Goal: Task Accomplishment & Management: Use online tool/utility

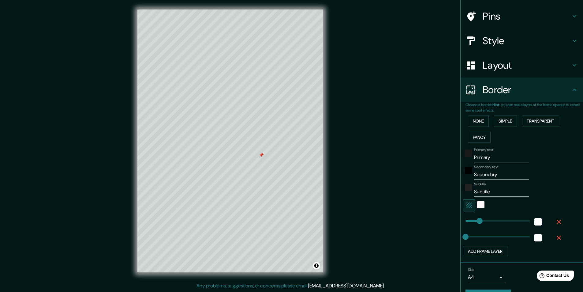
scroll to position [26, 0]
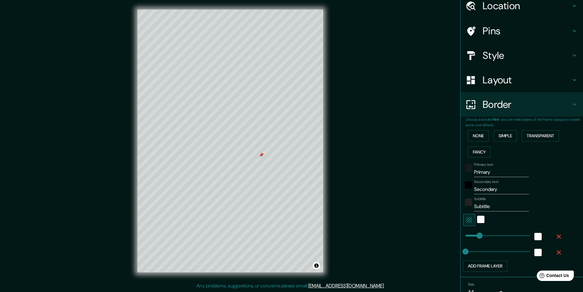
click at [530, 30] on h4 "Pins" at bounding box center [527, 31] width 88 height 12
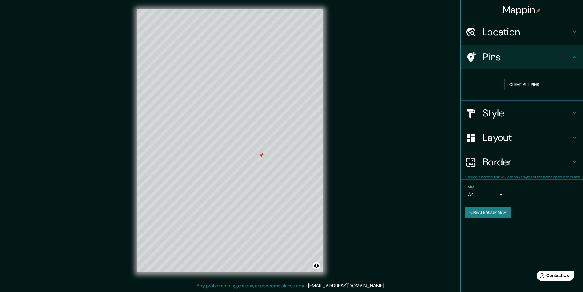
scroll to position [0, 0]
click at [506, 86] on button "Clear all pins" at bounding box center [524, 84] width 40 height 11
click at [511, 84] on button "Clear all pins" at bounding box center [524, 84] width 40 height 11
click at [484, 111] on h4 "Style" at bounding box center [527, 113] width 88 height 12
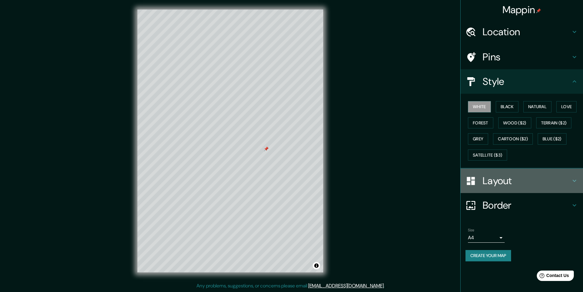
click at [494, 180] on h4 "Layout" at bounding box center [527, 180] width 88 height 12
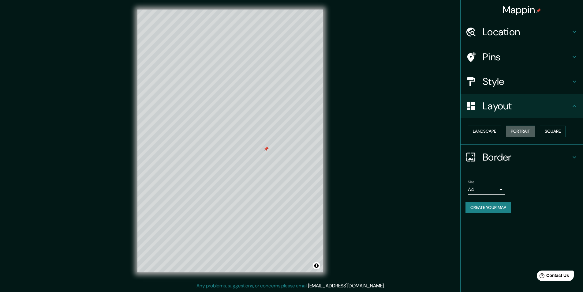
click at [522, 133] on button "Portrait" at bounding box center [520, 130] width 29 height 11
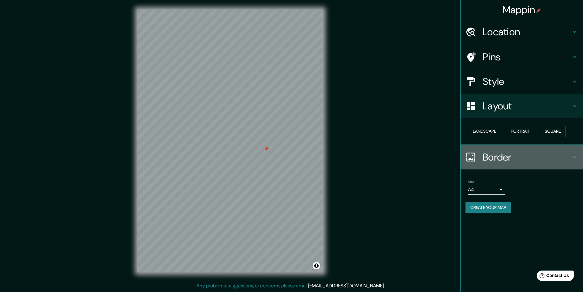
click at [508, 156] on h4 "Border" at bounding box center [527, 157] width 88 height 12
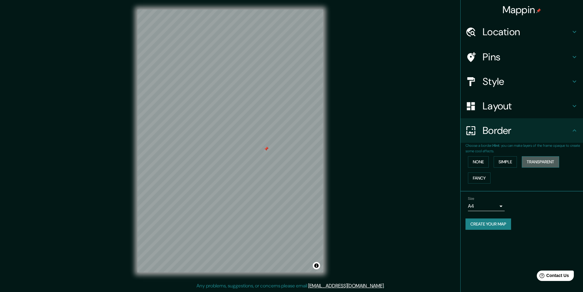
click at [535, 159] on button "Transparent" at bounding box center [540, 161] width 37 height 11
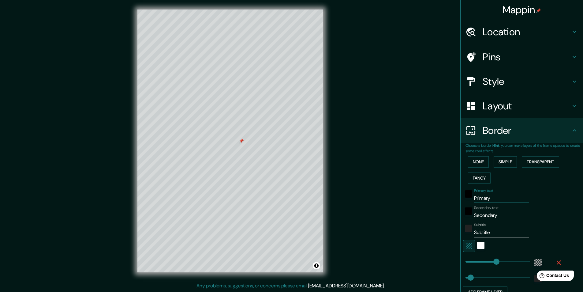
drag, startPoint x: 498, startPoint y: 199, endPoint x: 447, endPoint y: 203, distance: 51.0
click at [447, 203] on div "Mappin Location [GEOGRAPHIC_DATA], [GEOGRAPHIC_DATA], [GEOGRAPHIC_DATA] Pins St…" at bounding box center [291, 146] width 583 height 292
type input "291"
type input "49"
drag, startPoint x: 500, startPoint y: 217, endPoint x: 464, endPoint y: 224, distance: 37.1
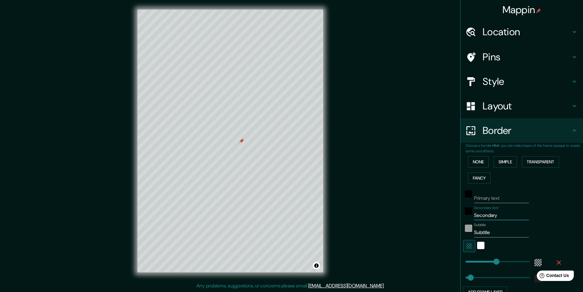
click at [465, 224] on div "Primary text Secondary text Secondary Subtitle Subtitle Add frame layer" at bounding box center [514, 242] width 98 height 112
type input "291"
type input "49"
drag, startPoint x: 492, startPoint y: 234, endPoint x: 466, endPoint y: 234, distance: 26.6
click at [466, 234] on div "Subtitle Subtitle" at bounding box center [513, 229] width 100 height 15
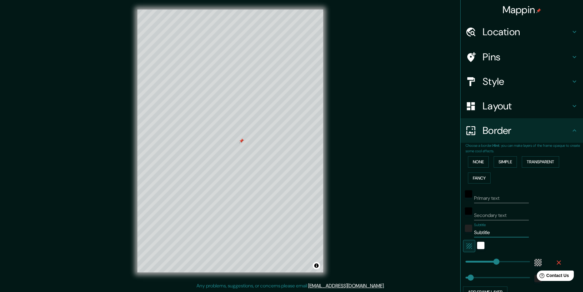
type input "291"
type input "49"
click at [539, 181] on div "None Simple Transparent Fancy" at bounding box center [524, 170] width 118 height 32
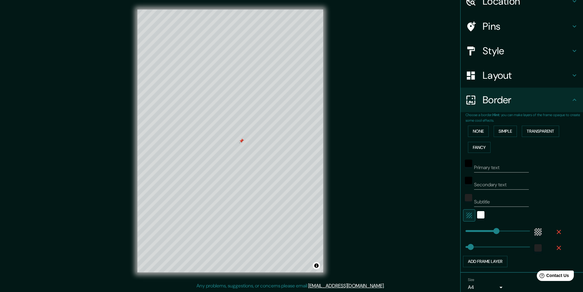
scroll to position [57, 0]
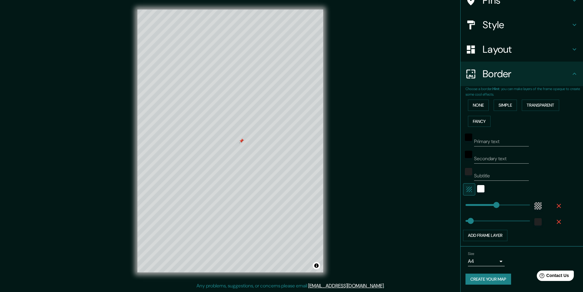
type input "291"
type input "49"
click at [534, 218] on span "color-222222" at bounding box center [537, 221] width 7 height 7
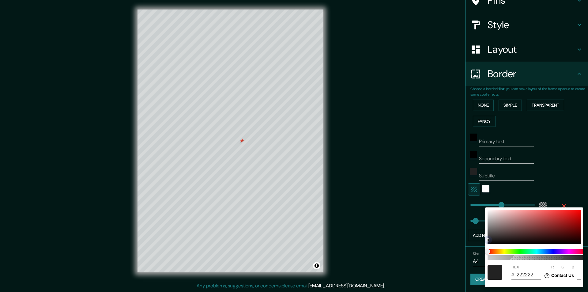
type input "291"
type input "49"
type input "292929"
type input "41"
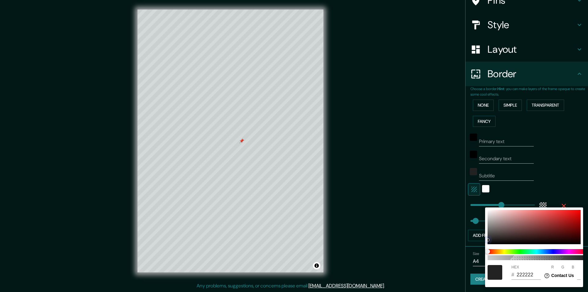
type input "41"
drag, startPoint x: 488, startPoint y: 238, endPoint x: 484, endPoint y: 210, distance: 28.7
click at [484, 210] on div "100 HEX # 292929 R 41 G 41 B 41" at bounding box center [294, 146] width 588 height 292
type input "291"
type input "49"
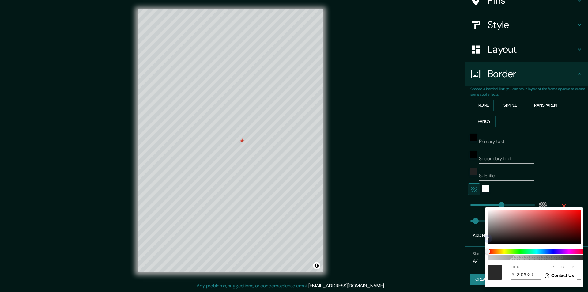
type input "2C2B2B"
type input "44"
type input "43"
type input "291"
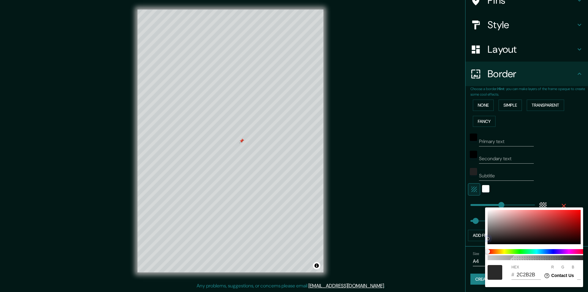
type input "49"
type input "9A9797"
type input "154"
type input "151"
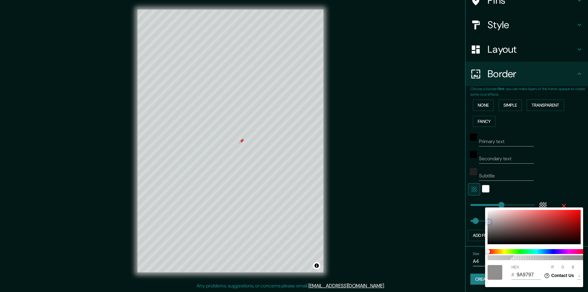
type input "291"
type input "49"
type input "A5A4A4"
type input "165"
type input "164"
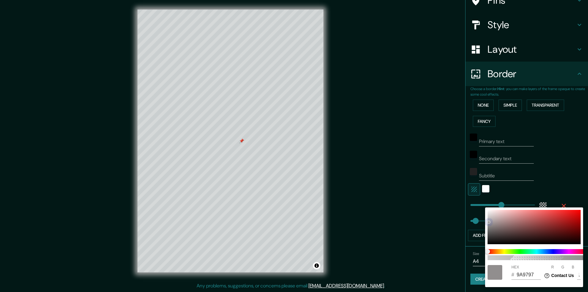
type input "164"
type input "291"
type input "49"
type input "BCBCBC"
type input "188"
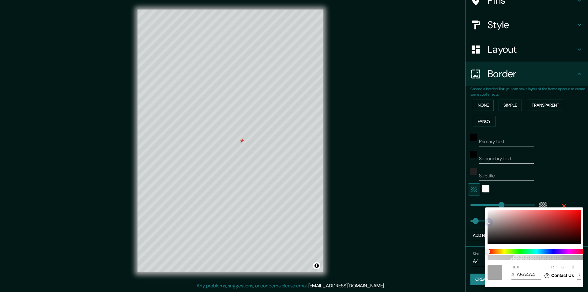
type input "188"
type input "291"
type input "49"
type input "C1C1C1"
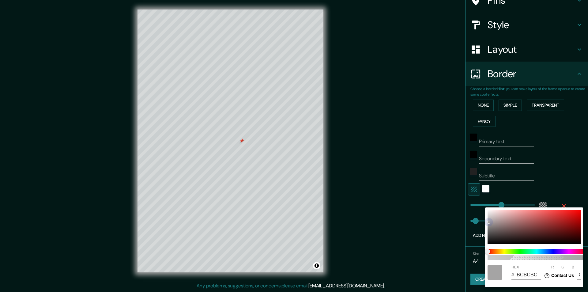
type input "193"
type input "291"
type input "49"
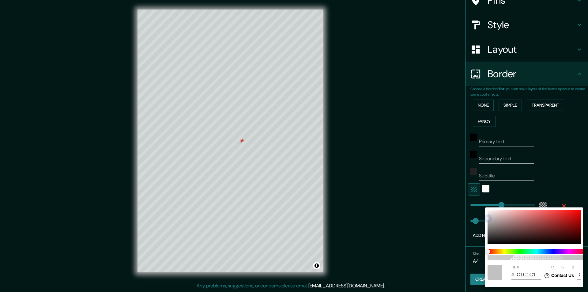
type input "FFFFFF"
type input "255"
type input "291"
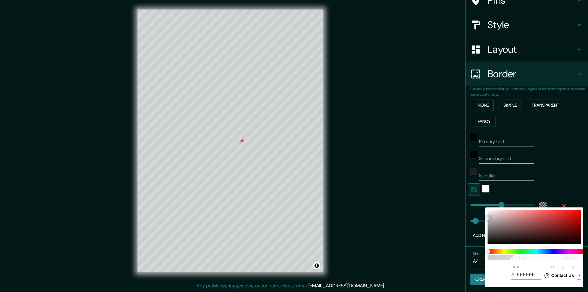
type input "49"
type input "E6E0E0"
type input "230"
type input "224"
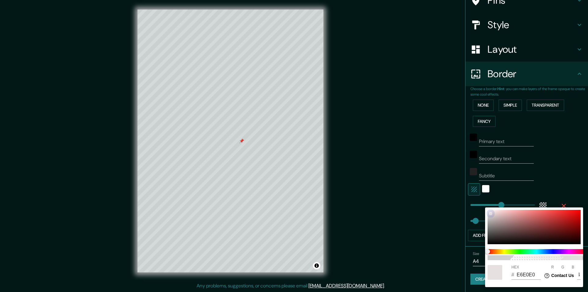
type input "291"
type input "49"
type input "E8E3E3"
type input "232"
type input "227"
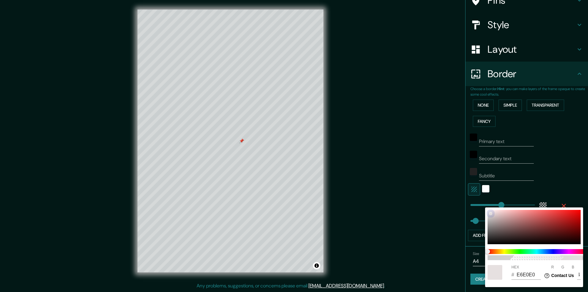
type input "227"
type input "291"
type input "49"
type input "F6F0F0"
type input "246"
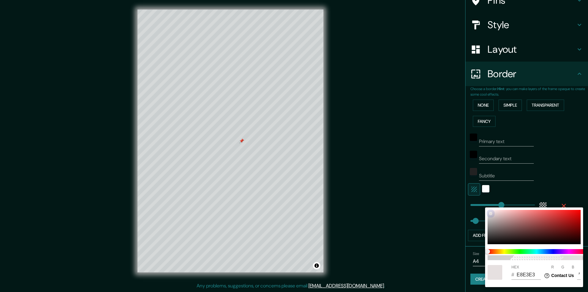
type input "240"
drag, startPoint x: 488, startPoint y: 238, endPoint x: 473, endPoint y: 200, distance: 41.1
click at [473, 200] on div "100 HEX # F6F0F0 R 246 G 240 B 240" at bounding box center [294, 146] width 588 height 292
type input "291"
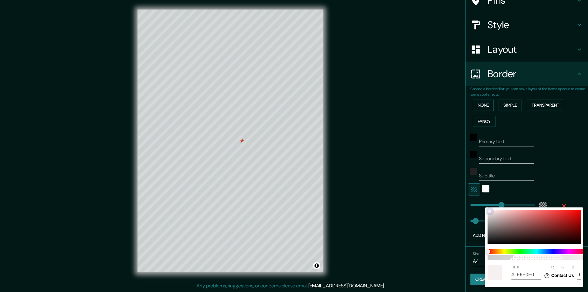
type input "49"
type input "F1ECEC"
type input "241"
type input "236"
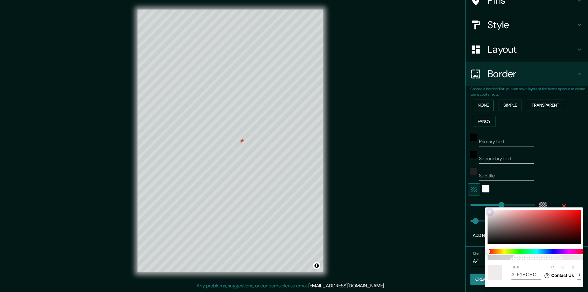
drag, startPoint x: 490, startPoint y: 211, endPoint x: 481, endPoint y: 196, distance: 17.7
click at [481, 196] on div "100 HEX # F1ECEC R 241 G 236 B 236" at bounding box center [294, 146] width 588 height 292
click at [472, 189] on div at bounding box center [294, 146] width 588 height 292
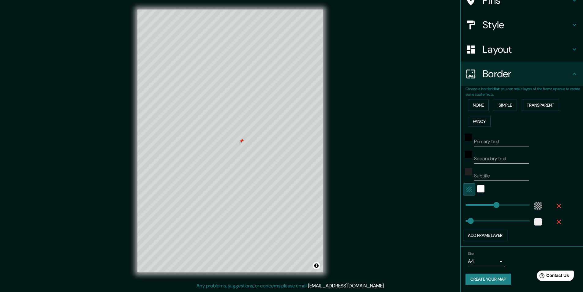
click at [468, 190] on button "button" at bounding box center [469, 189] width 12 height 12
type input "291"
type input "49"
click at [469, 189] on button "button" at bounding box center [469, 189] width 12 height 12
type input "291"
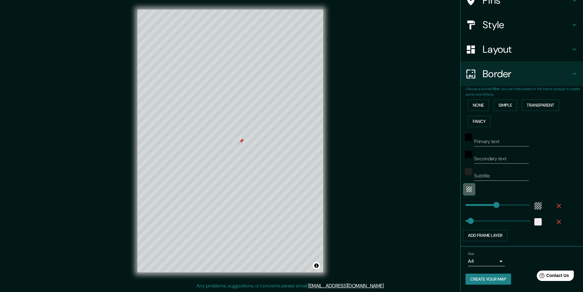
type input "49"
type input "607"
drag, startPoint x: 493, startPoint y: 205, endPoint x: 533, endPoint y: 206, distance: 39.8
type input "49"
type input "0"
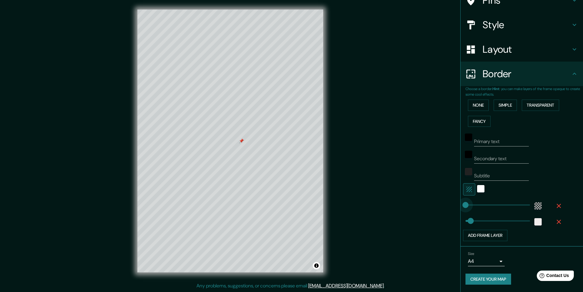
drag, startPoint x: 525, startPoint y: 204, endPoint x: 451, endPoint y: 204, distance: 73.4
type input "49"
type input "184"
drag, startPoint x: 462, startPoint y: 203, endPoint x: 480, endPoint y: 202, distance: 18.4
type input "49"
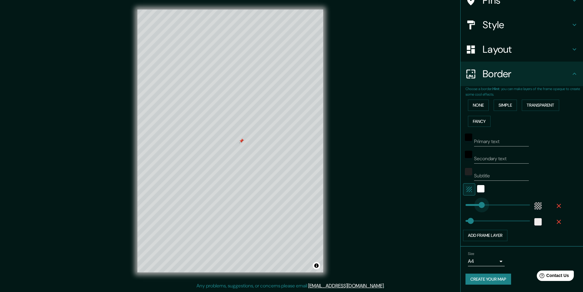
type input "133"
drag, startPoint x: 479, startPoint y: 203, endPoint x: 475, endPoint y: 204, distance: 4.2
type input "0"
drag, startPoint x: 465, startPoint y: 220, endPoint x: 458, endPoint y: 218, distance: 7.9
type input "0"
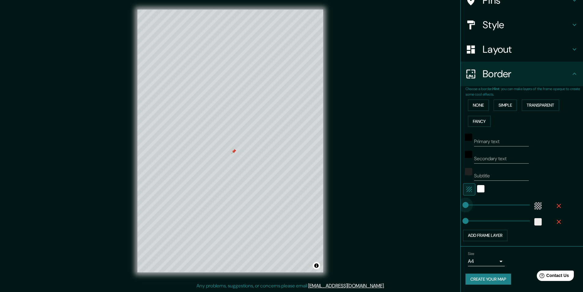
drag, startPoint x: 475, startPoint y: 206, endPoint x: 460, endPoint y: 204, distance: 15.3
type input "95"
drag, startPoint x: 461, startPoint y: 204, endPoint x: 471, endPoint y: 203, distance: 10.2
type input "58"
drag, startPoint x: 459, startPoint y: 221, endPoint x: 467, endPoint y: 221, distance: 7.7
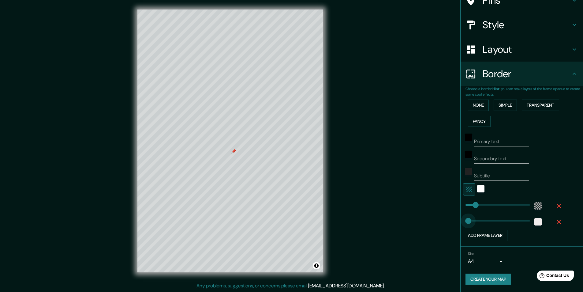
type input "0"
drag, startPoint x: 467, startPoint y: 220, endPoint x: 450, endPoint y: 218, distance: 17.0
type input "49"
drag, startPoint x: 472, startPoint y: 205, endPoint x: 466, endPoint y: 205, distance: 6.4
type input "43"
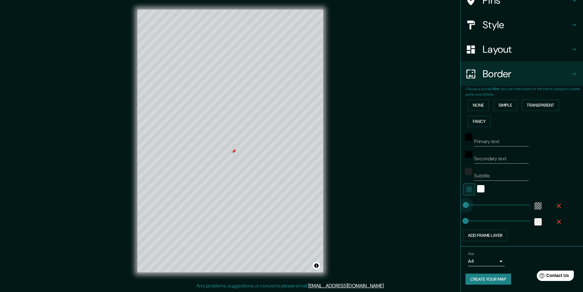
type input "0"
drag, startPoint x: 465, startPoint y: 205, endPoint x: 457, endPoint y: 204, distance: 8.6
click at [462, 205] on span at bounding box center [465, 205] width 6 height 6
type input "167"
drag, startPoint x: 460, startPoint y: 205, endPoint x: 479, endPoint y: 203, distance: 19.1
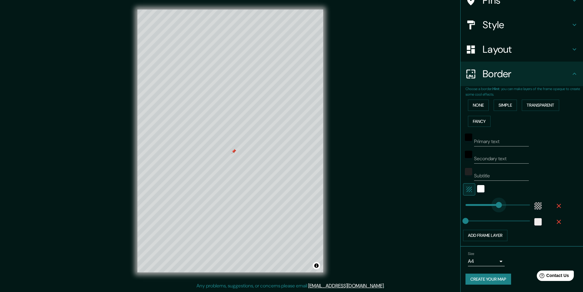
type input "380"
drag, startPoint x: 479, startPoint y: 203, endPoint x: 501, endPoint y: 202, distance: 22.7
type input "158"
drag, startPoint x: 460, startPoint y: 221, endPoint x: 478, endPoint y: 218, distance: 18.2
type input "280"
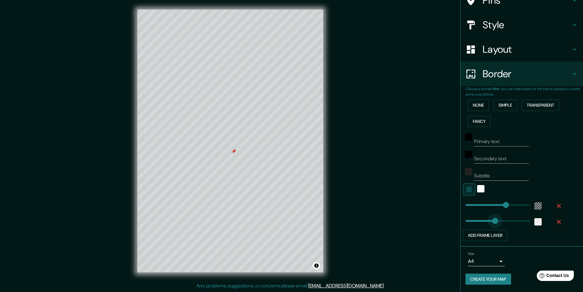
drag, startPoint x: 478, startPoint y: 218, endPoint x: 491, endPoint y: 217, distance: 12.9
type input "86"
drag, startPoint x: 491, startPoint y: 218, endPoint x: 470, endPoint y: 220, distance: 20.6
type input "26"
drag, startPoint x: 471, startPoint y: 220, endPoint x: 464, endPoint y: 221, distance: 7.1
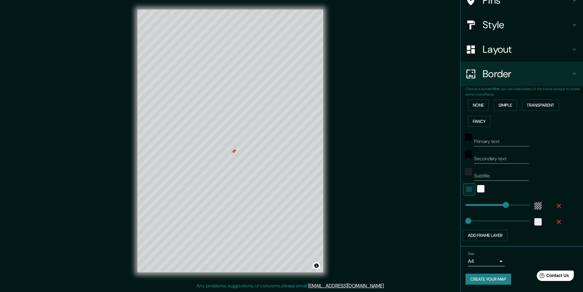
type input "26"
type input "222"
drag, startPoint x: 500, startPoint y: 204, endPoint x: 484, endPoint y: 207, distance: 16.3
type input "26"
type input "133"
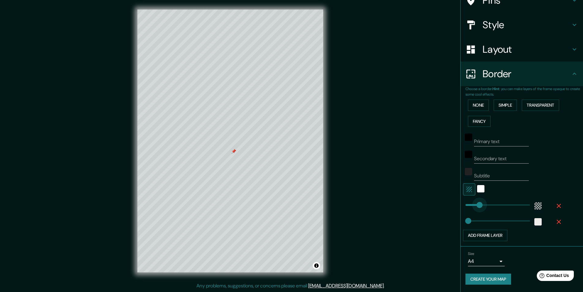
drag, startPoint x: 484, startPoint y: 204, endPoint x: 475, endPoint y: 207, distance: 9.8
type input "26"
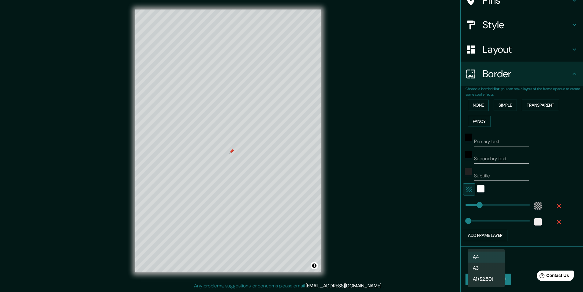
click at [481, 260] on body "Mappin Location [GEOGRAPHIC_DATA], [GEOGRAPHIC_DATA], [GEOGRAPHIC_DATA] Pins St…" at bounding box center [291, 146] width 583 height 292
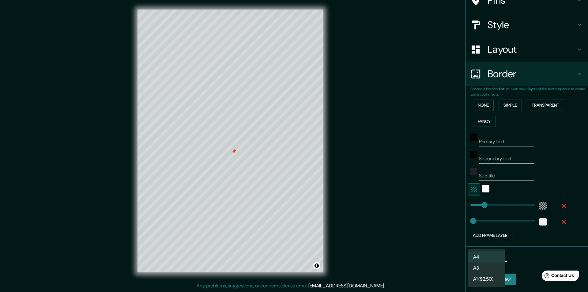
click at [479, 268] on li "A3" at bounding box center [486, 267] width 37 height 11
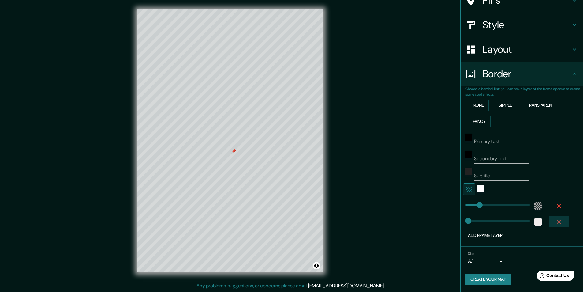
click at [557, 222] on icon "button" at bounding box center [559, 221] width 4 height 4
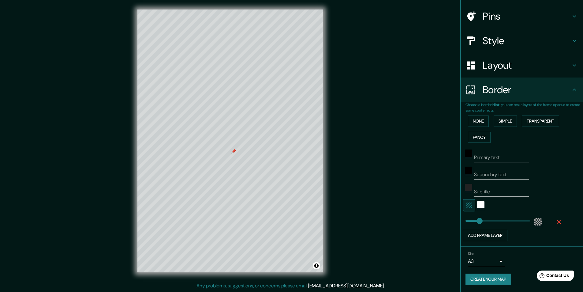
scroll to position [41, 0]
click at [555, 219] on icon "button" at bounding box center [558, 221] width 7 height 7
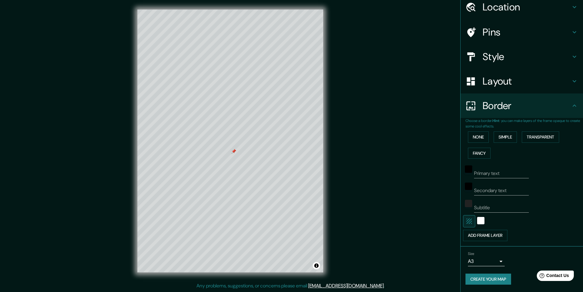
scroll to position [25, 0]
click at [477, 221] on div "white" at bounding box center [480, 220] width 7 height 7
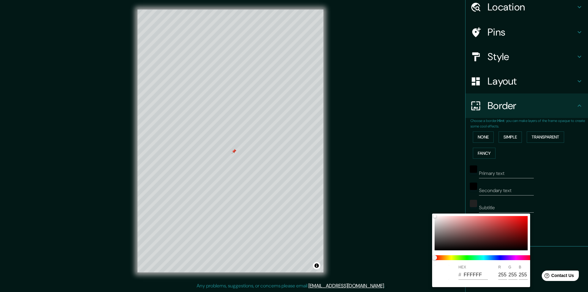
click at [555, 189] on div at bounding box center [294, 146] width 588 height 292
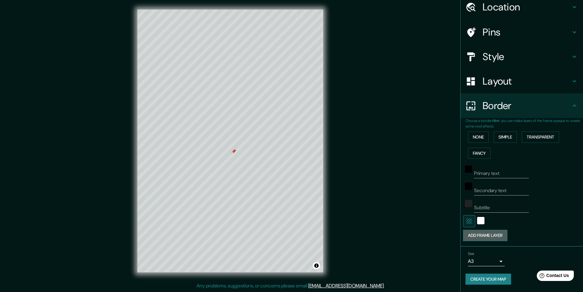
click at [484, 236] on button "Add frame layer" at bounding box center [485, 234] width 44 height 11
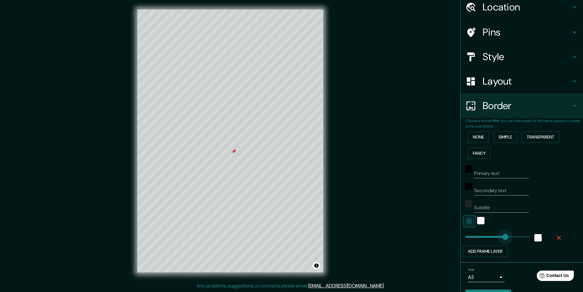
type input "380"
drag, startPoint x: 487, startPoint y: 235, endPoint x: 501, endPoint y: 228, distance: 15.3
type input "254"
drag, startPoint x: 499, startPoint y: 235, endPoint x: 488, endPoint y: 235, distance: 11.3
type input "216"
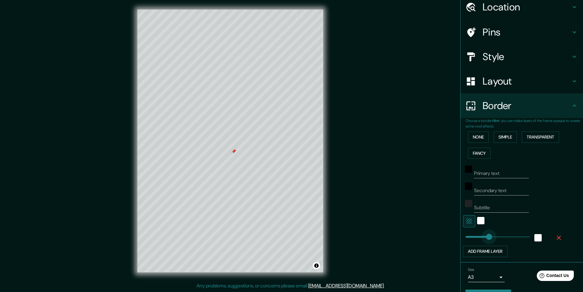
drag, startPoint x: 489, startPoint y: 234, endPoint x: 484, endPoint y: 232, distance: 5.8
type input "170"
drag, startPoint x: 484, startPoint y: 232, endPoint x: 479, endPoint y: 233, distance: 5.0
type input "141"
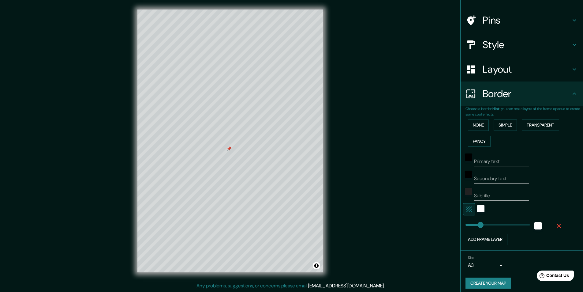
scroll to position [41, 0]
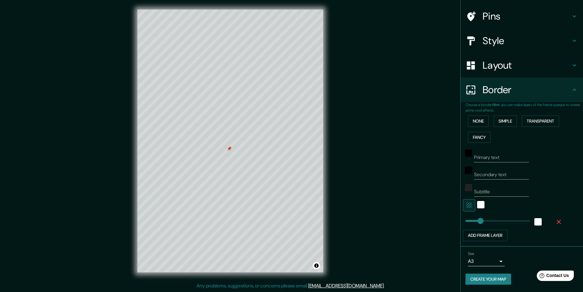
click at [483, 278] on button "Create your map" at bounding box center [488, 278] width 46 height 11
click at [484, 276] on button "Create your map" at bounding box center [488, 278] width 46 height 11
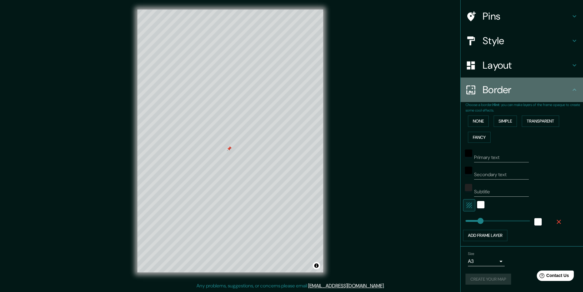
click at [571, 93] on icon at bounding box center [574, 89] width 7 height 7
click at [571, 89] on icon at bounding box center [574, 89] width 7 height 7
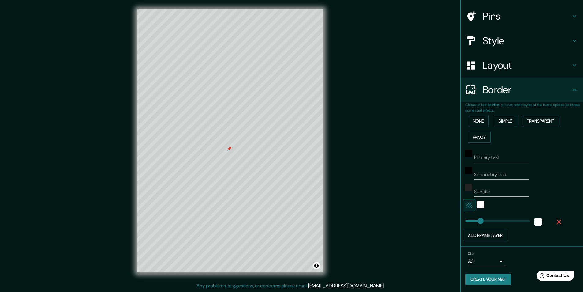
click at [499, 279] on button "Create your map" at bounding box center [488, 278] width 46 height 11
click at [480, 157] on input "Primary text" at bounding box center [501, 157] width 55 height 10
type input "g"
click at [465, 152] on div "black" at bounding box center [468, 152] width 7 height 7
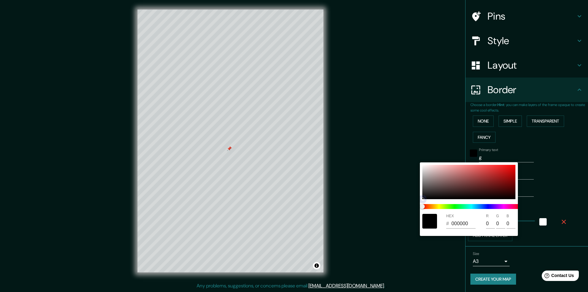
type input "F1EEEE"
type input "241"
type input "238"
drag, startPoint x: 422, startPoint y: 199, endPoint x: 408, endPoint y: 157, distance: 43.9
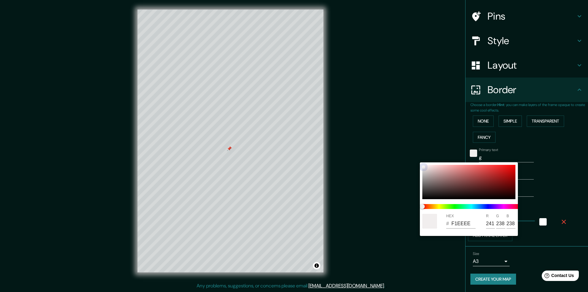
click at [408, 157] on div "HEX # F1EEEE R 241 G 238 B 238" at bounding box center [294, 146] width 588 height 292
drag, startPoint x: 475, startPoint y: 221, endPoint x: 438, endPoint y: 223, distance: 36.8
click at [438, 223] on div "HEX # F1EEEE R 241 G 238 B 238" at bounding box center [469, 221] width 98 height 20
click at [554, 163] on div at bounding box center [294, 146] width 588 height 292
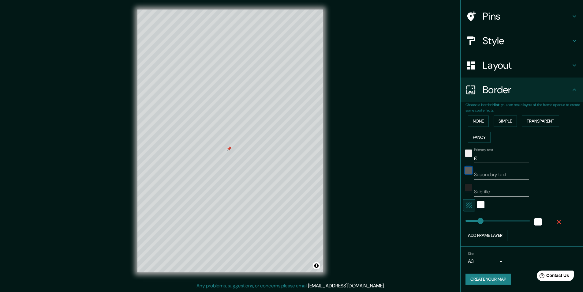
click at [465, 169] on div "black" at bounding box center [468, 169] width 7 height 7
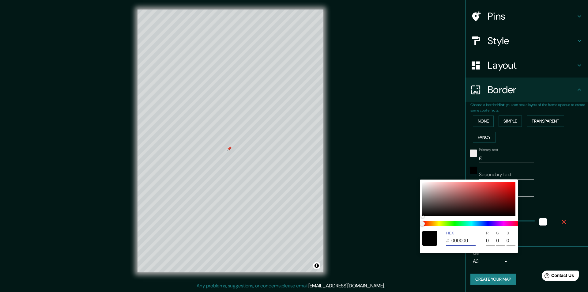
drag, startPoint x: 475, startPoint y: 242, endPoint x: 437, endPoint y: 242, distance: 37.9
click at [437, 242] on div "HEX # 000000 R 0 G 0 B 0" at bounding box center [469, 238] width 98 height 20
paste input "F1EEEE"
type input "F1EEEE"
type input "241"
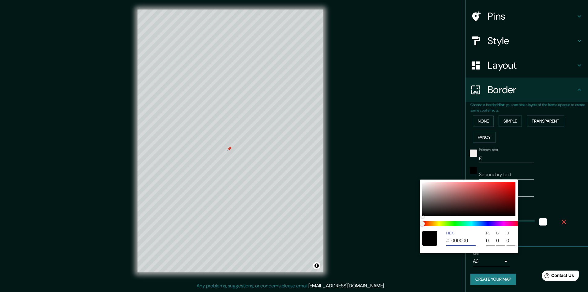
type input "238"
type input "F1EEEE"
click at [546, 154] on div at bounding box center [294, 146] width 588 height 292
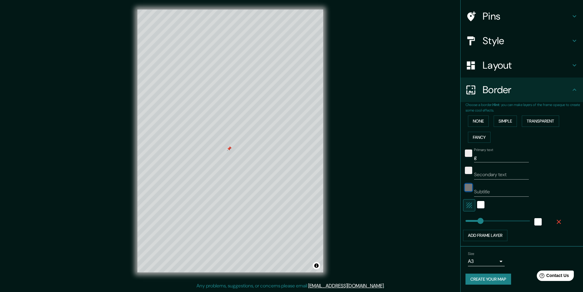
click at [465, 185] on div "color-222222" at bounding box center [468, 187] width 7 height 7
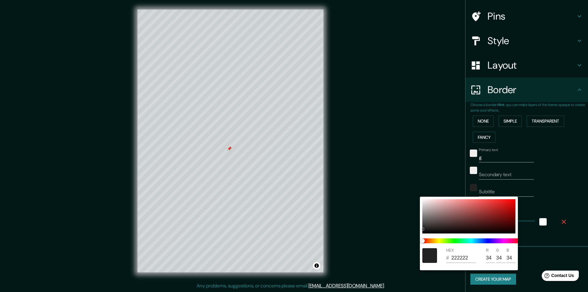
click at [475, 255] on div "HEX # 222222" at bounding box center [461, 255] width 31 height 15
drag, startPoint x: 474, startPoint y: 256, endPoint x: 437, endPoint y: 250, distance: 37.5
click at [437, 250] on div "HEX # 222222 R 34 G 34 B 34" at bounding box center [469, 255] width 98 height 20
paste input "F1EEEE"
type input "F1EEEE"
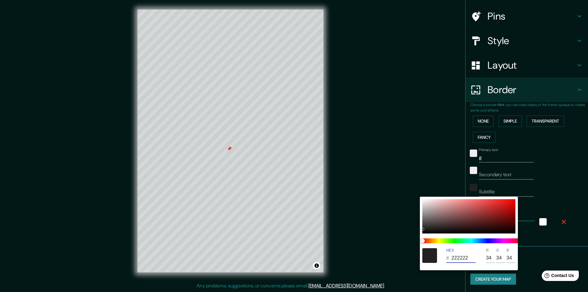
type input "241"
type input "238"
type input "F1EEEE"
click at [565, 147] on div at bounding box center [294, 146] width 588 height 292
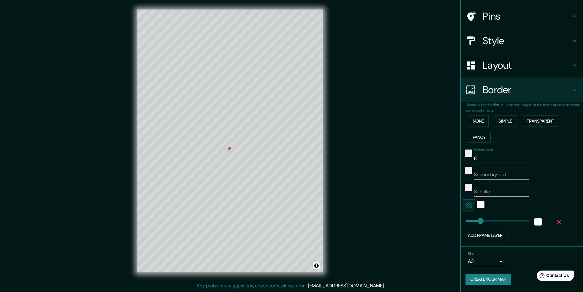
drag, startPoint x: 473, startPoint y: 158, endPoint x: 463, endPoint y: 159, distance: 10.7
click at [463, 159] on div "Primary text g" at bounding box center [513, 154] width 100 height 15
click at [465, 152] on div "color-F1EEEE" at bounding box center [468, 152] width 7 height 7
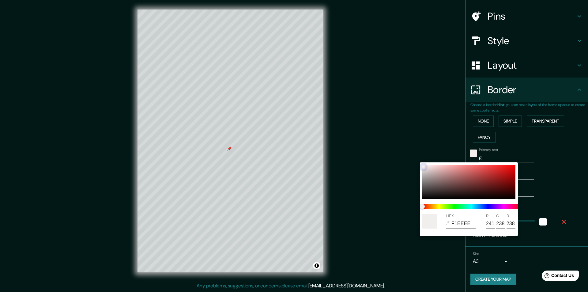
type input "EDEBEB"
type input "237"
type input "235"
type input "FFFFFF"
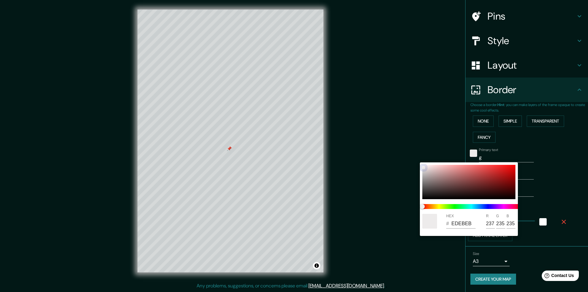
type input "255"
drag, startPoint x: 423, startPoint y: 167, endPoint x: 421, endPoint y: 158, distance: 9.7
click at [421, 158] on div "HEX # FFFFFF R 255 G 255 B 255" at bounding box center [294, 146] width 588 height 292
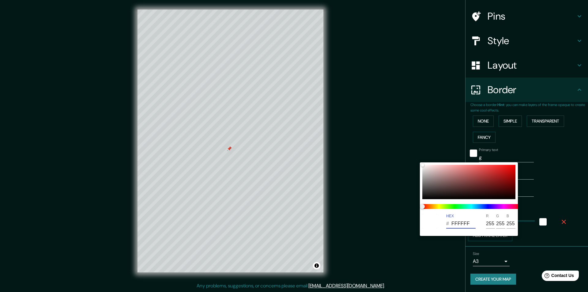
drag, startPoint x: 471, startPoint y: 222, endPoint x: 447, endPoint y: 222, distance: 23.9
click at [447, 222] on div "# FFFFFF" at bounding box center [460, 223] width 29 height 10
click at [563, 136] on div at bounding box center [294, 146] width 588 height 292
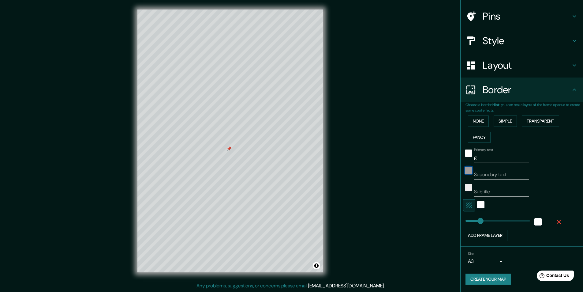
click at [465, 172] on div "color-F1EEEE" at bounding box center [468, 169] width 7 height 7
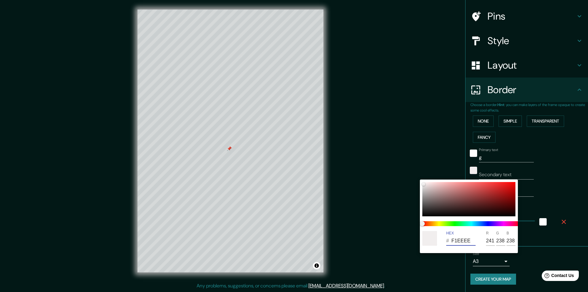
drag, startPoint x: 473, startPoint y: 240, endPoint x: 438, endPoint y: 241, distance: 34.9
click at [438, 241] on div "HEX # F1EEEE R 241 G 238 B 238" at bounding box center [469, 238] width 98 height 20
paste input "FFFFF"
type input "FFFFFF"
type input "255"
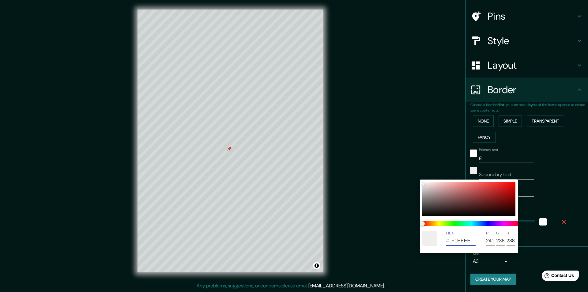
type input "255"
type input "FFFFFF"
click at [562, 177] on div at bounding box center [294, 146] width 588 height 292
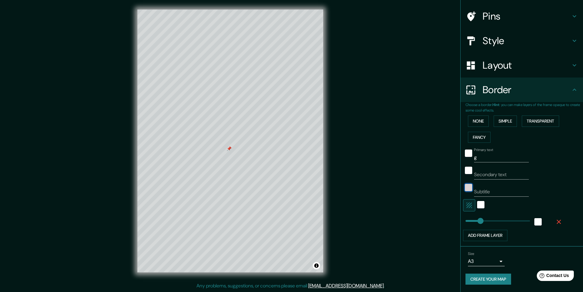
click at [465, 187] on div "color-F1EEEE" at bounding box center [468, 187] width 7 height 7
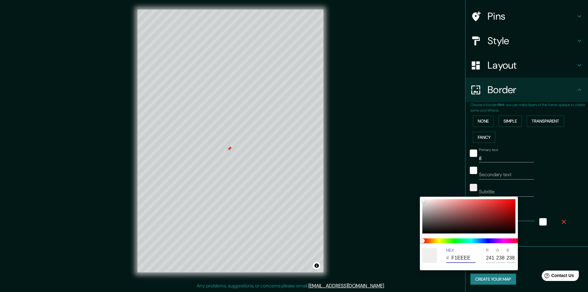
drag, startPoint x: 474, startPoint y: 257, endPoint x: 438, endPoint y: 250, distance: 36.8
click at [438, 250] on div "HEX # F1EEEE R 241 G 238 B 238" at bounding box center [469, 255] width 98 height 20
paste input "FFFFF"
type input "FFFFFF"
type input "255"
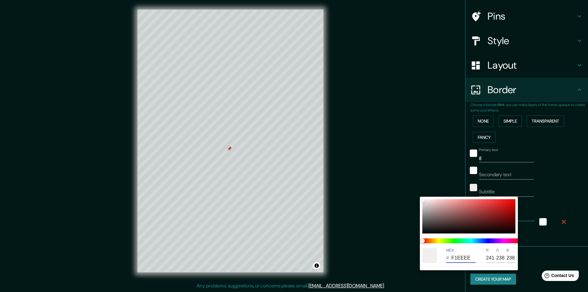
type input "255"
type input "FFFFFF"
click at [556, 186] on div at bounding box center [294, 146] width 588 height 292
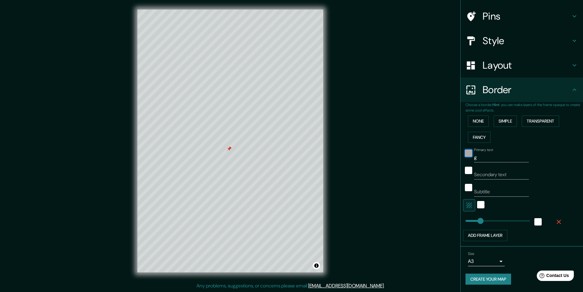
click at [465, 152] on div "white" at bounding box center [468, 152] width 7 height 7
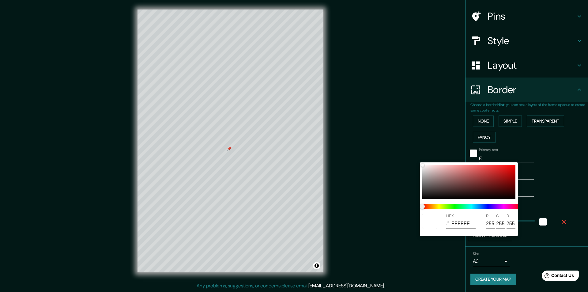
click at [542, 146] on div at bounding box center [294, 146] width 588 height 292
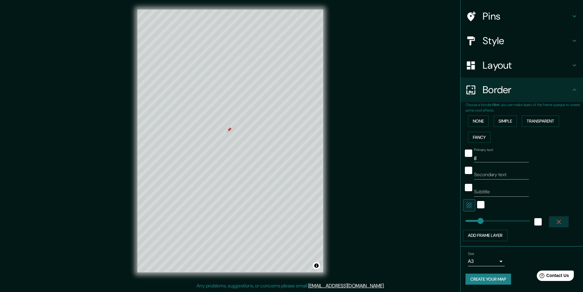
click at [555, 223] on icon "button" at bounding box center [558, 221] width 7 height 7
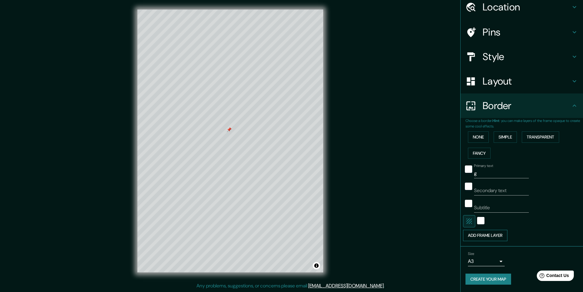
click at [471, 235] on button "Add frame layer" at bounding box center [485, 234] width 44 height 11
type input "243"
click at [557, 238] on icon "button" at bounding box center [559, 237] width 4 height 4
click at [472, 236] on button "Add frame layer" at bounding box center [485, 234] width 44 height 11
type input "138"
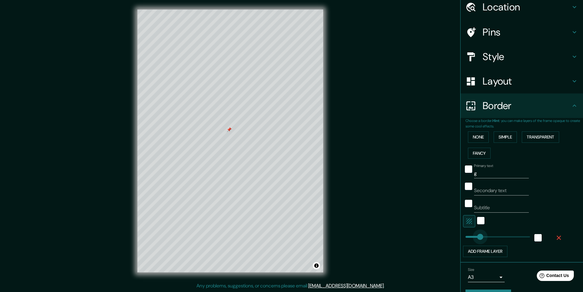
drag, startPoint x: 488, startPoint y: 235, endPoint x: 476, endPoint y: 233, distance: 13.0
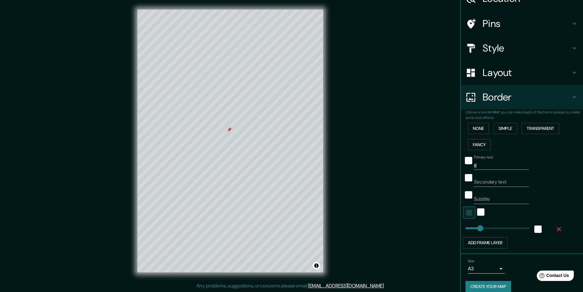
scroll to position [41, 0]
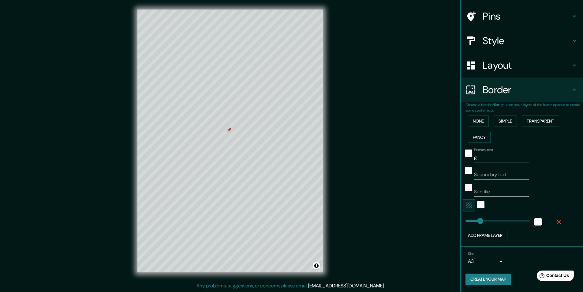
click at [491, 275] on button "Create your map" at bounding box center [488, 278] width 46 height 11
click at [484, 175] on input "Secondary text" at bounding box center [501, 175] width 55 height 10
type input "g"
click at [477, 188] on input "Subtitle" at bounding box center [501, 192] width 55 height 10
type input "g"
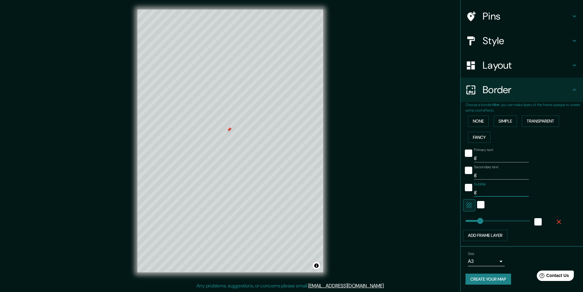
click at [567, 166] on div "Primary text g Secondary text g Subtitle g Add frame layer" at bounding box center [524, 193] width 118 height 96
click at [481, 276] on button "Create your map" at bounding box center [488, 278] width 46 height 11
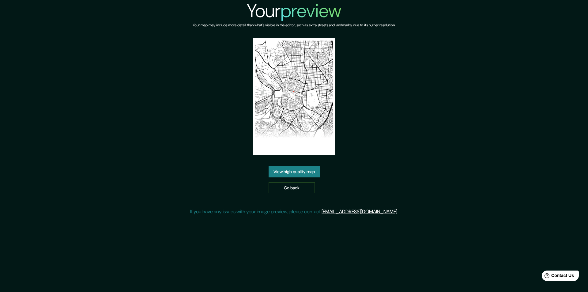
click at [285, 170] on link "View high quality map" at bounding box center [293, 171] width 51 height 11
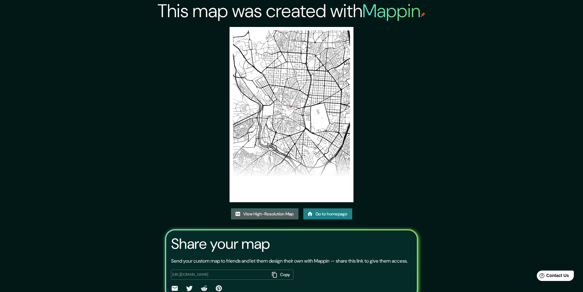
click at [274, 211] on link "View High-Resolution Map" at bounding box center [264, 213] width 67 height 11
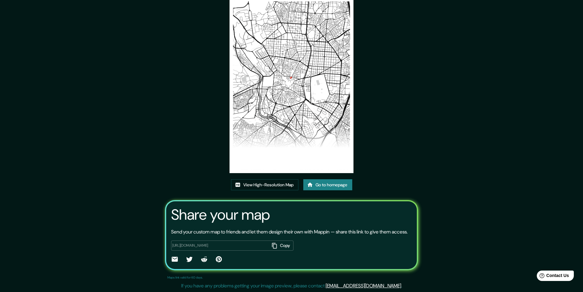
scroll to position [36, 0]
click at [273, 179] on link "View High-Resolution Map" at bounding box center [264, 184] width 67 height 11
click at [439, 15] on div "This map was created with Mappin View High-Resolution Map Go to homepage Share …" at bounding box center [291, 131] width 583 height 321
